Goal: Information Seeking & Learning: Find specific fact

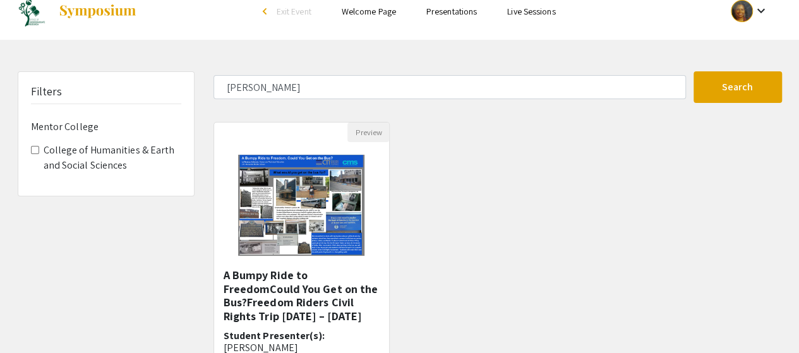
scroll to position [16, 0]
click at [335, 237] on img at bounding box center [302, 206] width 152 height 126
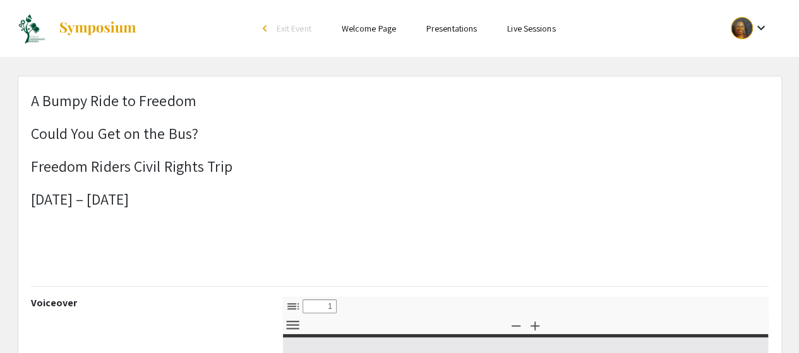
select select "custom"
type input "0"
select select "custom"
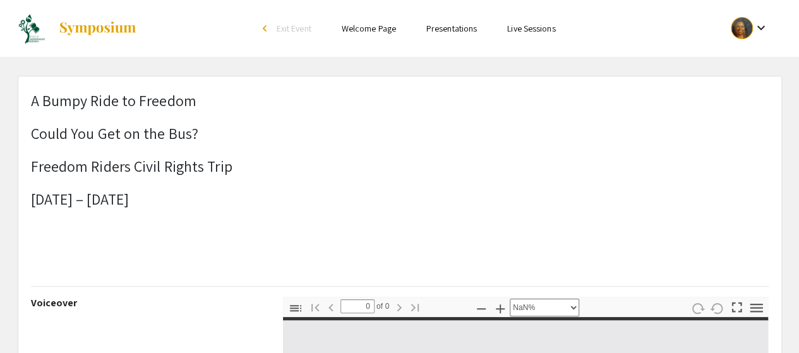
type input "1"
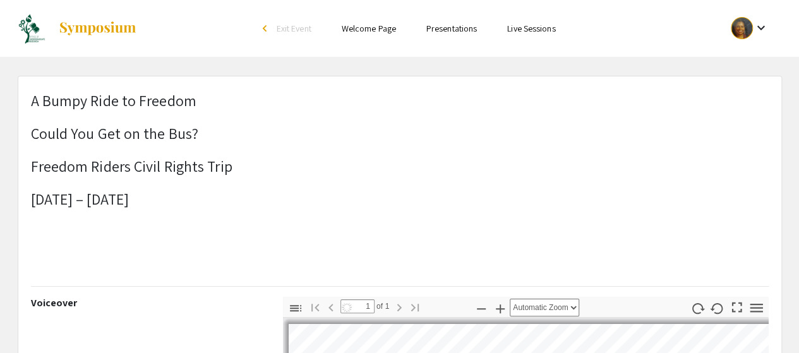
select select "auto"
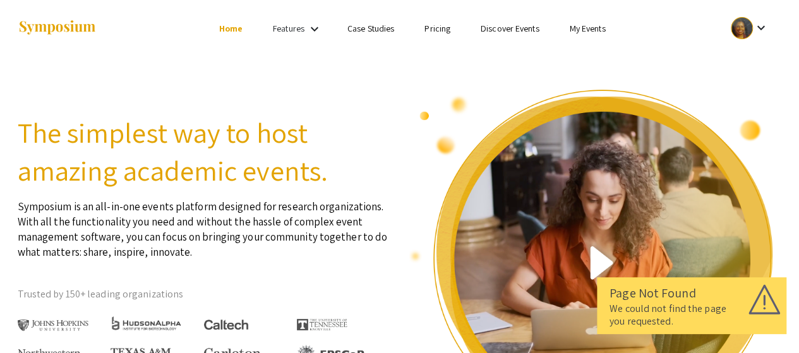
click at [596, 31] on link "My Events" at bounding box center [587, 28] width 36 height 11
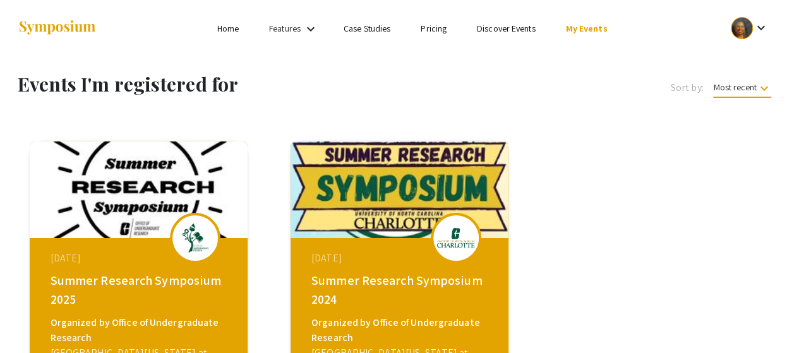
click at [356, 222] on img at bounding box center [400, 190] width 218 height 97
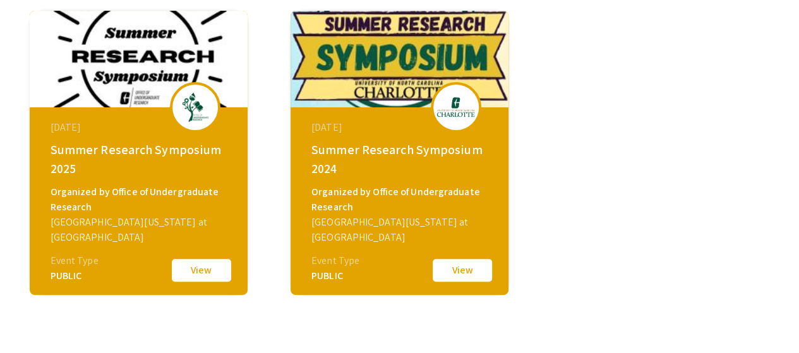
scroll to position [131, 0]
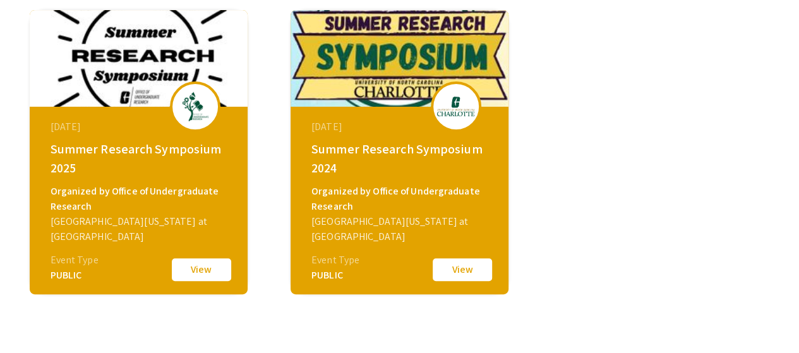
click at [369, 49] on img at bounding box center [400, 58] width 218 height 97
click at [461, 265] on button "View" at bounding box center [462, 270] width 63 height 27
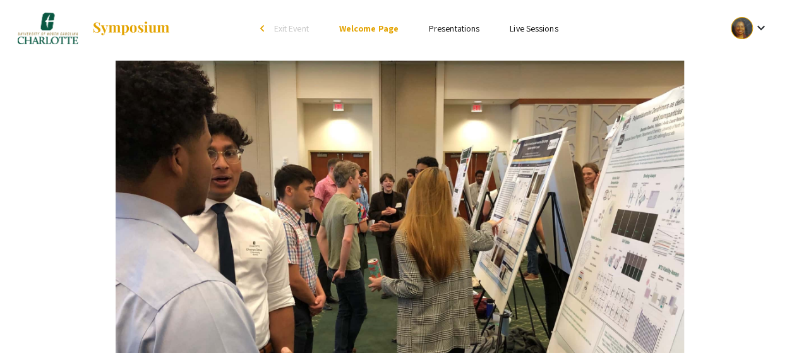
click at [465, 27] on link "Presentations" at bounding box center [454, 28] width 51 height 11
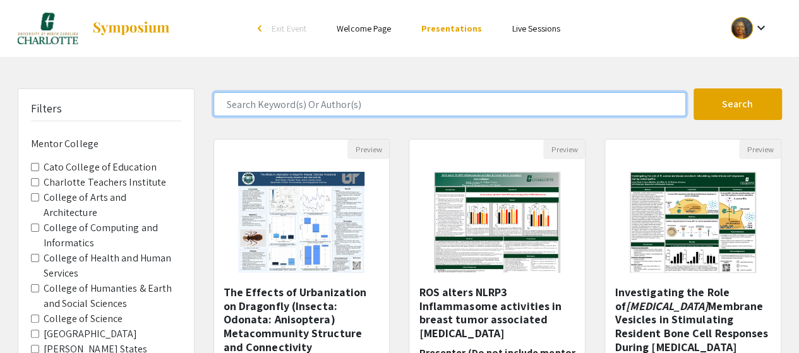
click at [336, 108] on input "Search Keyword(s) Or Author(s)" at bounding box center [450, 104] width 473 height 24
type input "[PERSON_NAME]"
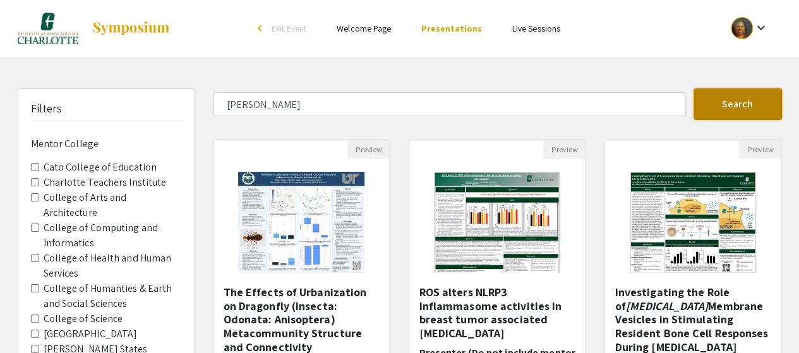
click at [725, 104] on button "Search" at bounding box center [738, 104] width 88 height 32
